Goal: Find specific page/section: Find specific page/section

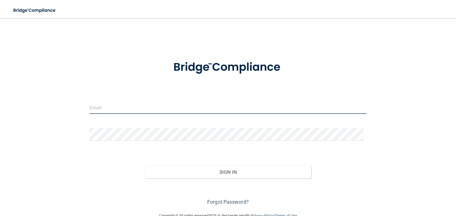
click at [124, 105] on input "email" at bounding box center [227, 107] width 277 height 13
type input "[EMAIL_ADDRESS][DOMAIN_NAME]"
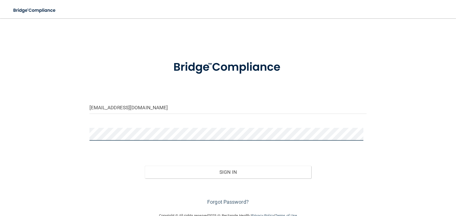
click at [145, 165] on button "Sign In" at bounding box center [228, 171] width 166 height 13
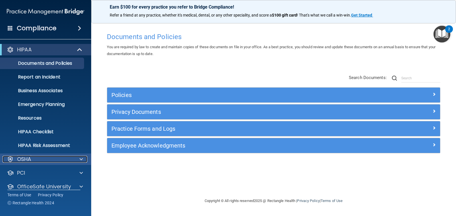
click at [69, 157] on div "OSHA" at bounding box center [38, 158] width 71 height 7
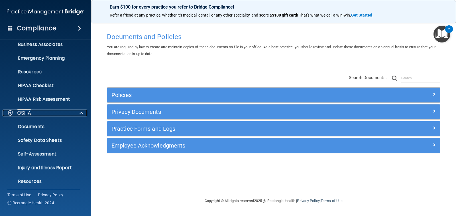
scroll to position [57, 0]
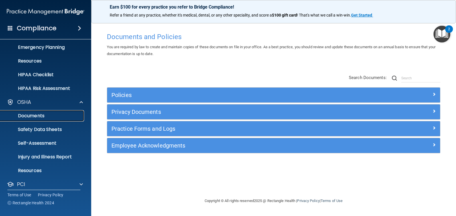
click at [40, 113] on p "Documents" at bounding box center [43, 116] width 78 height 6
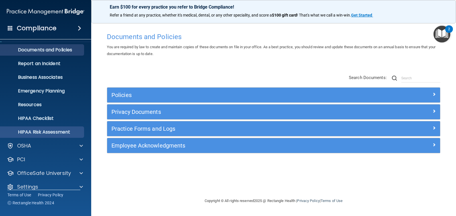
scroll to position [21, 0]
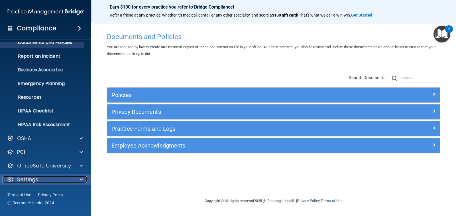
click at [42, 180] on div "Settings" at bounding box center [38, 179] width 71 height 7
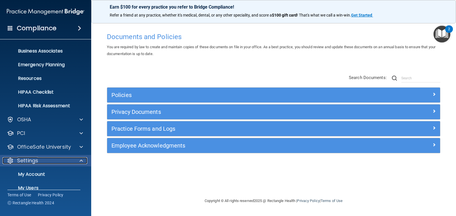
scroll to position [75, 0]
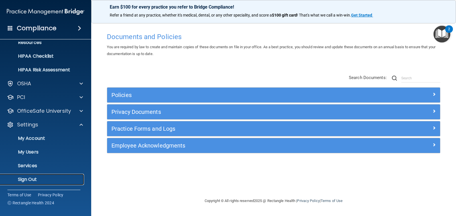
click at [26, 182] on p "Sign Out" at bounding box center [43, 179] width 78 height 6
